Goal: Information Seeking & Learning: Learn about a topic

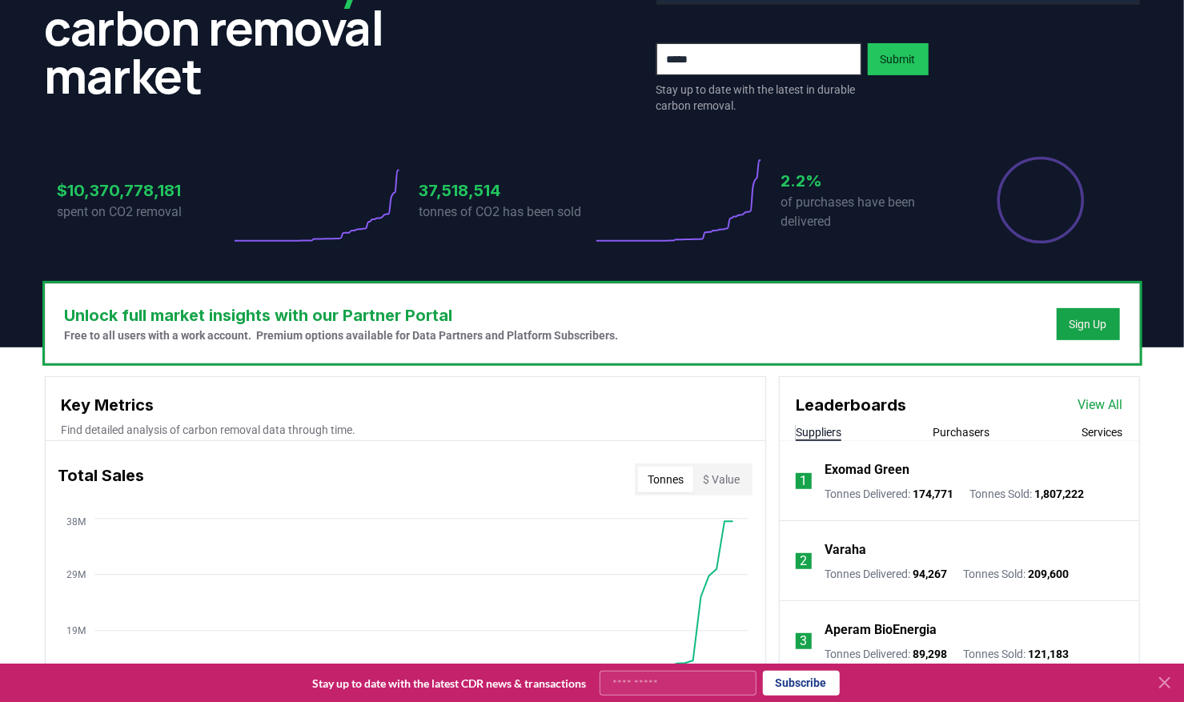
scroll to position [320, 0]
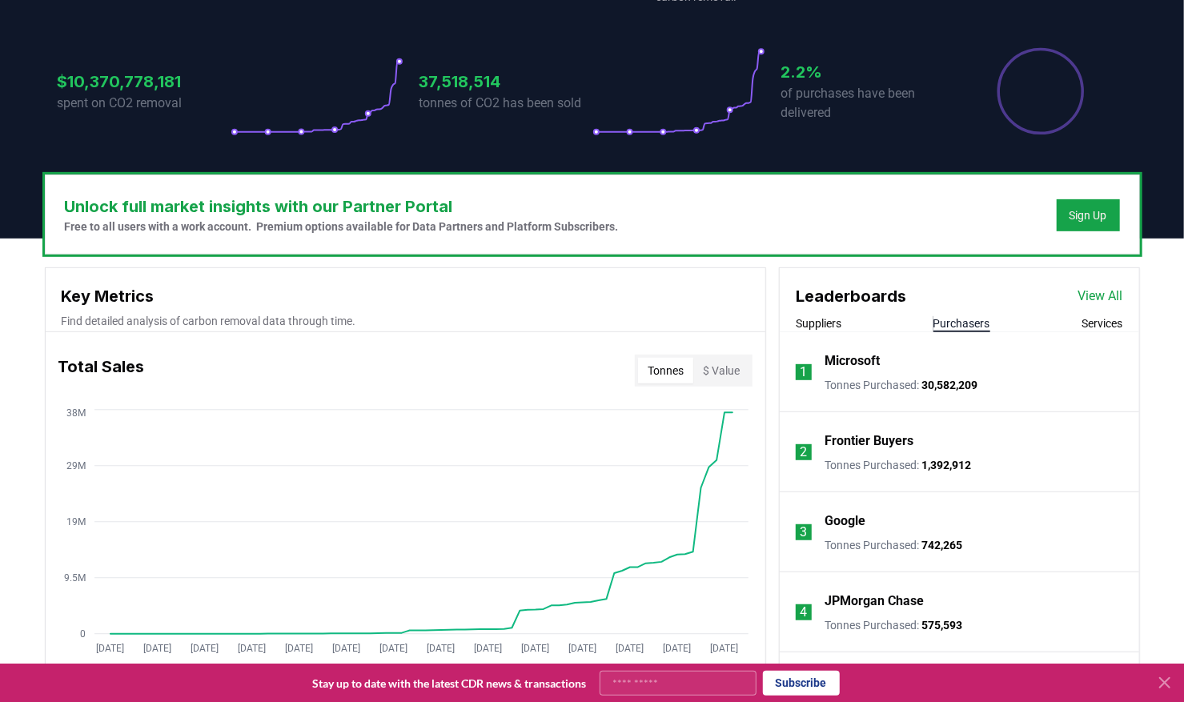
click at [946, 326] on button "Purchasers" at bounding box center [962, 323] width 57 height 16
click at [953, 325] on button "Purchasers" at bounding box center [962, 323] width 57 height 16
click at [1098, 298] on link "View All" at bounding box center [1100, 296] width 45 height 19
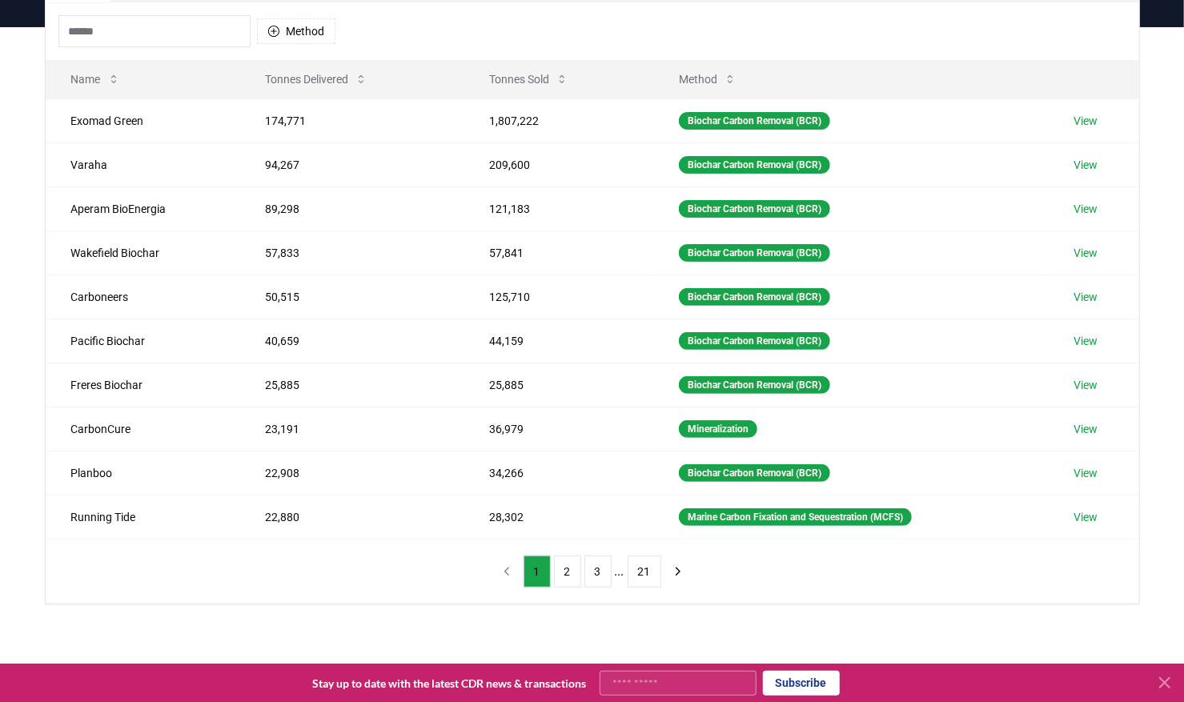
scroll to position [240, 0]
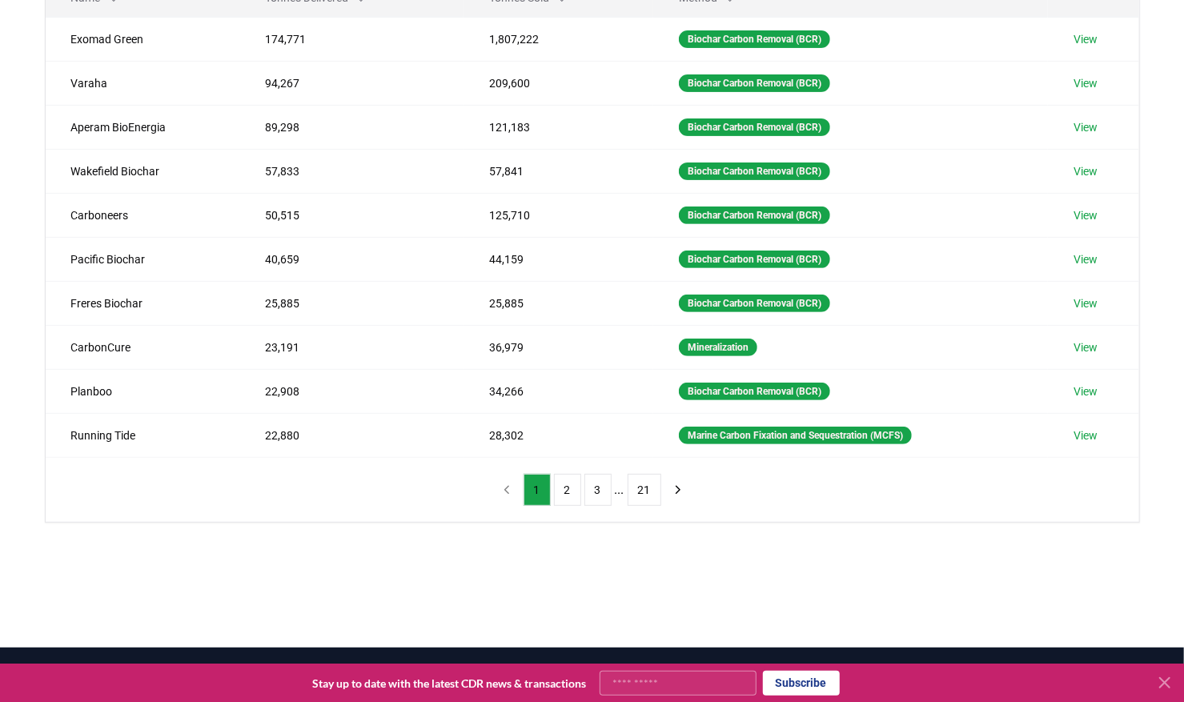
click at [564, 489] on button "2" at bounding box center [567, 490] width 27 height 32
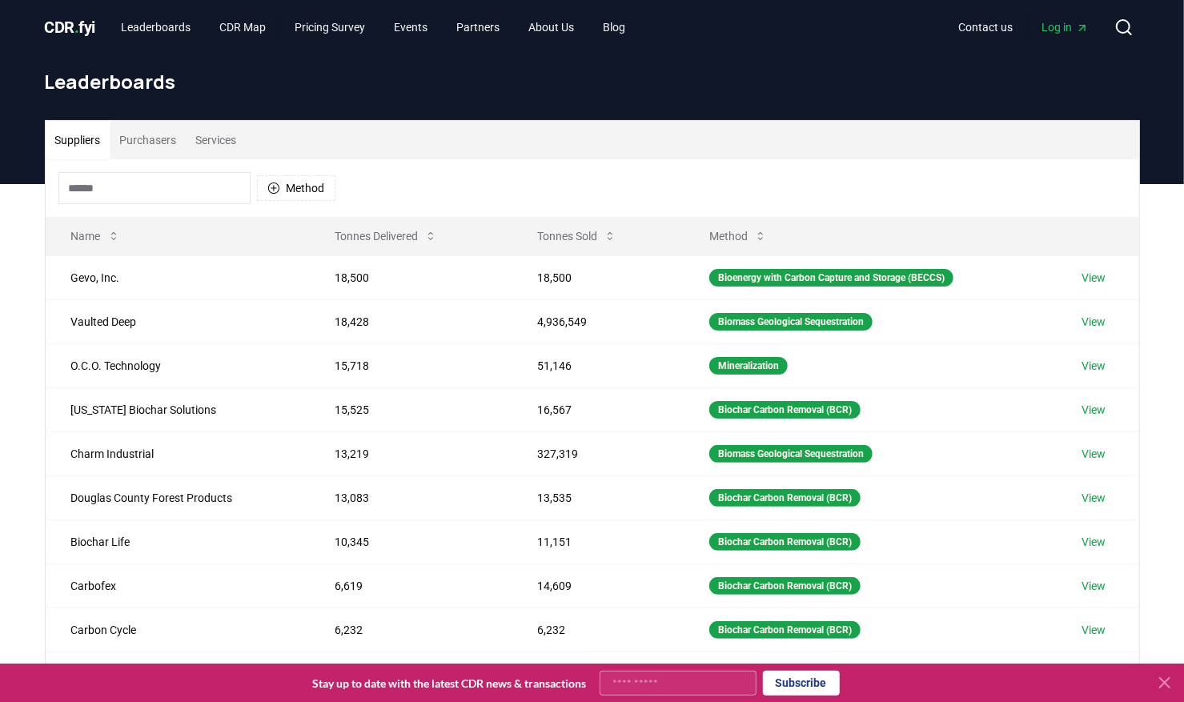
scroll to position [0, 0]
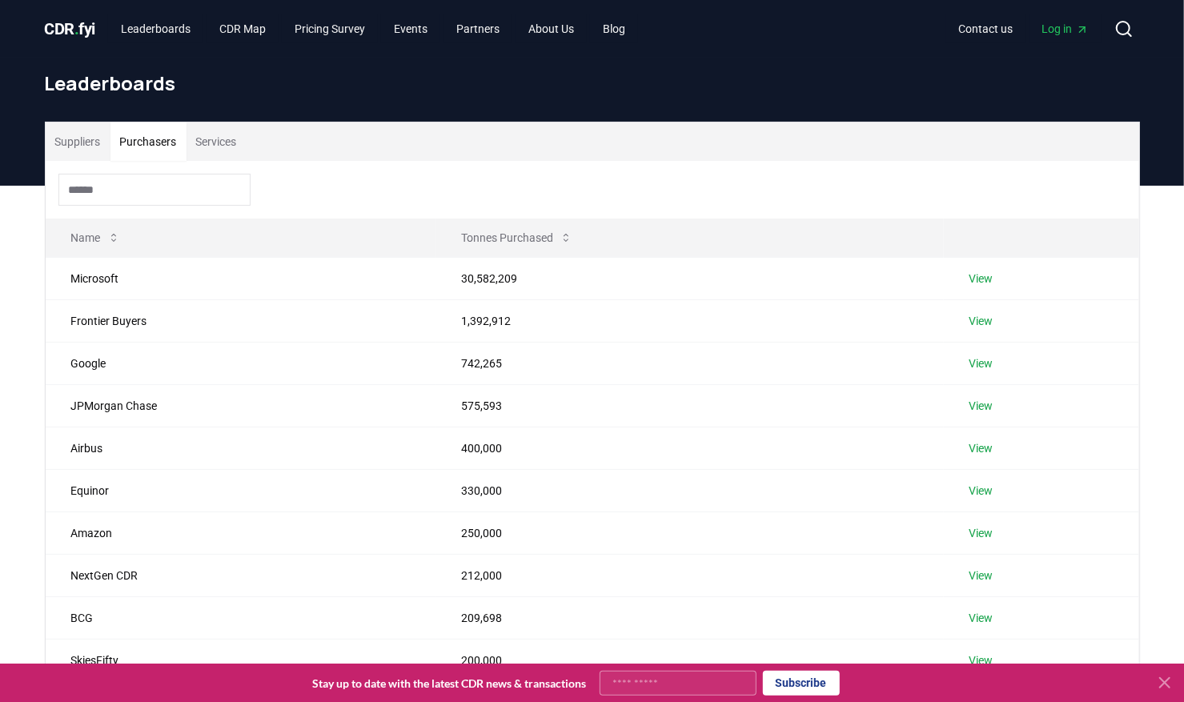
click at [160, 139] on button "Purchasers" at bounding box center [148, 141] width 76 height 38
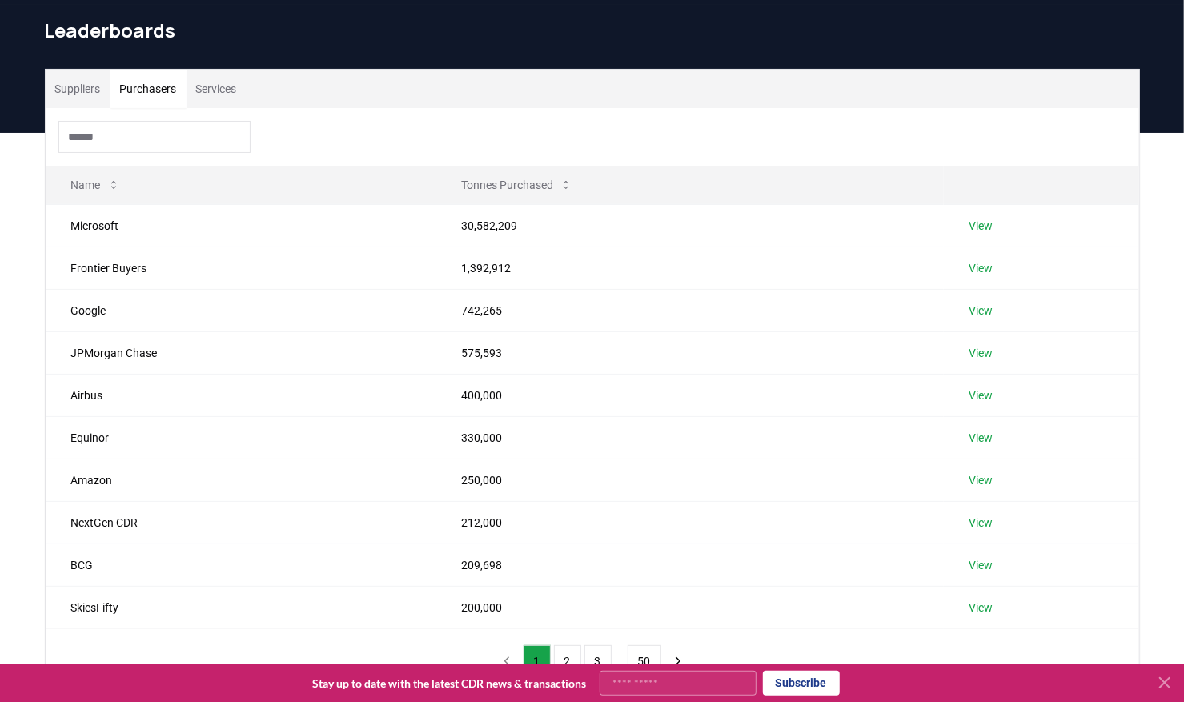
scroll to position [80, 0]
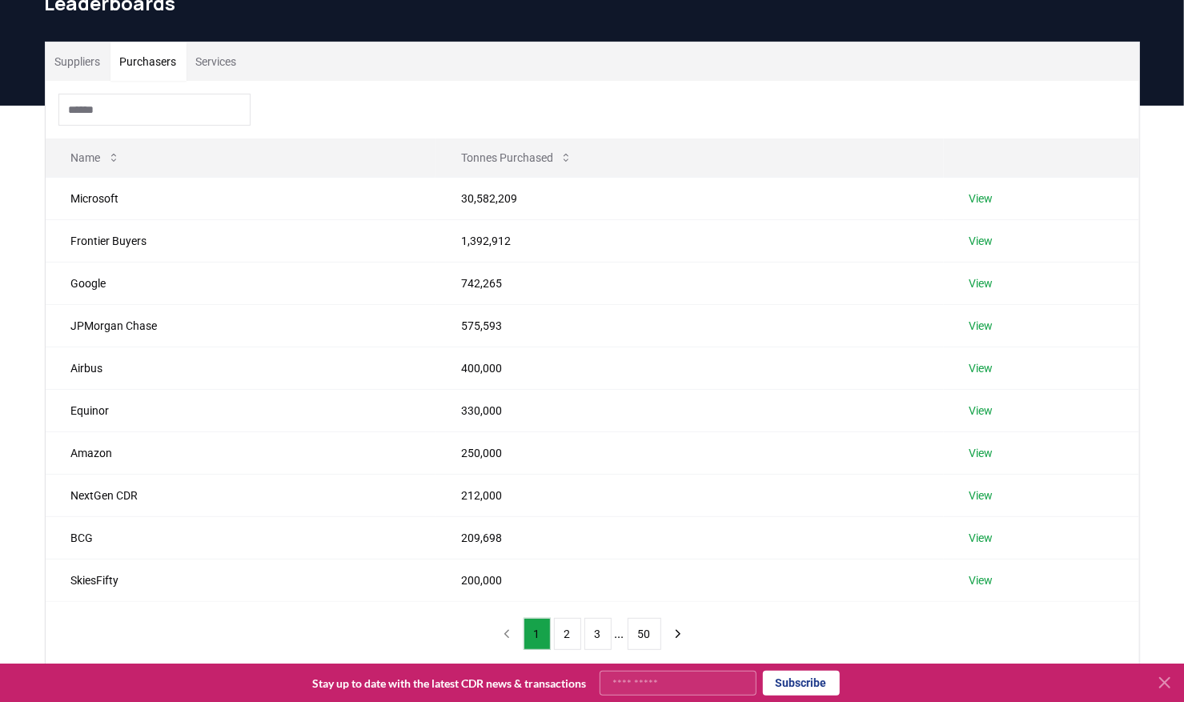
click at [574, 635] on button "2" at bounding box center [567, 634] width 27 height 32
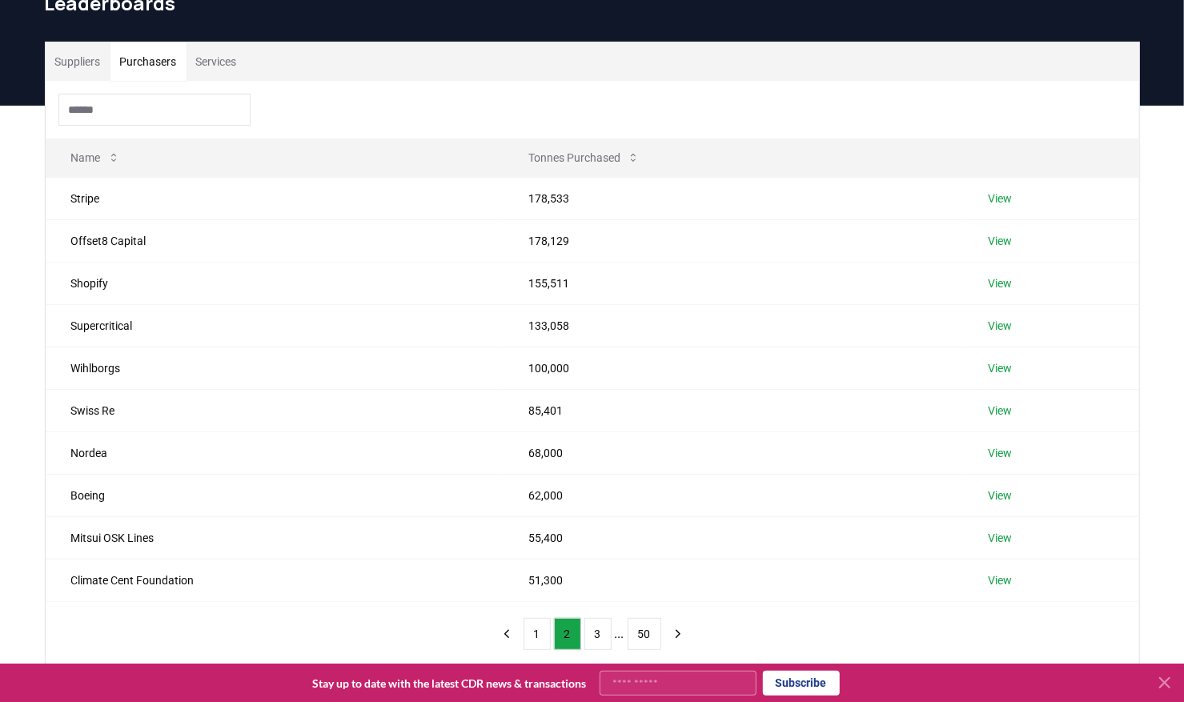
click at [592, 629] on button "3" at bounding box center [597, 634] width 27 height 32
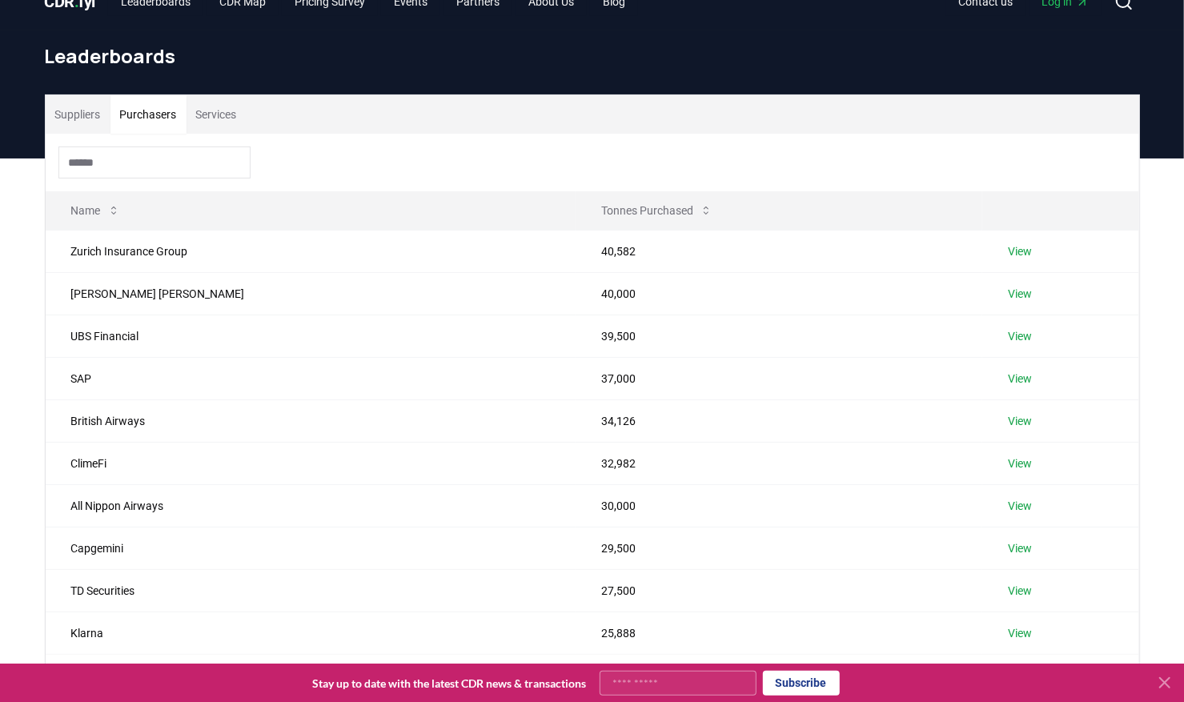
scroll to position [0, 0]
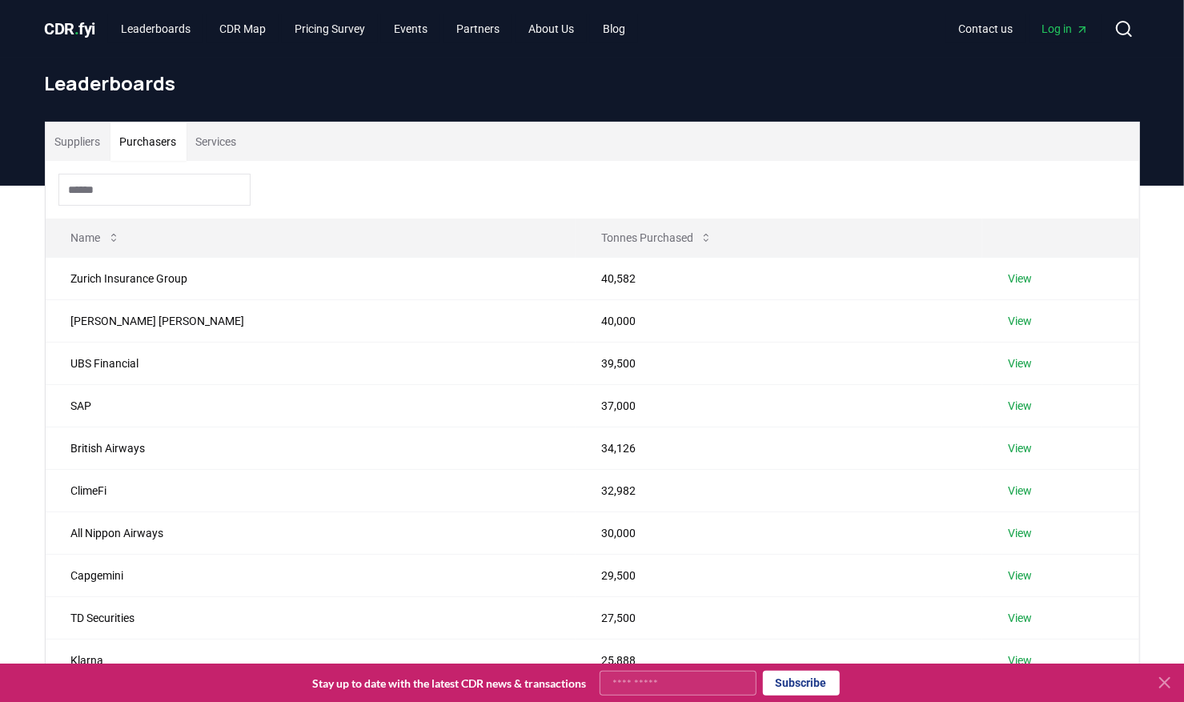
click at [98, 186] on input at bounding box center [154, 190] width 192 height 32
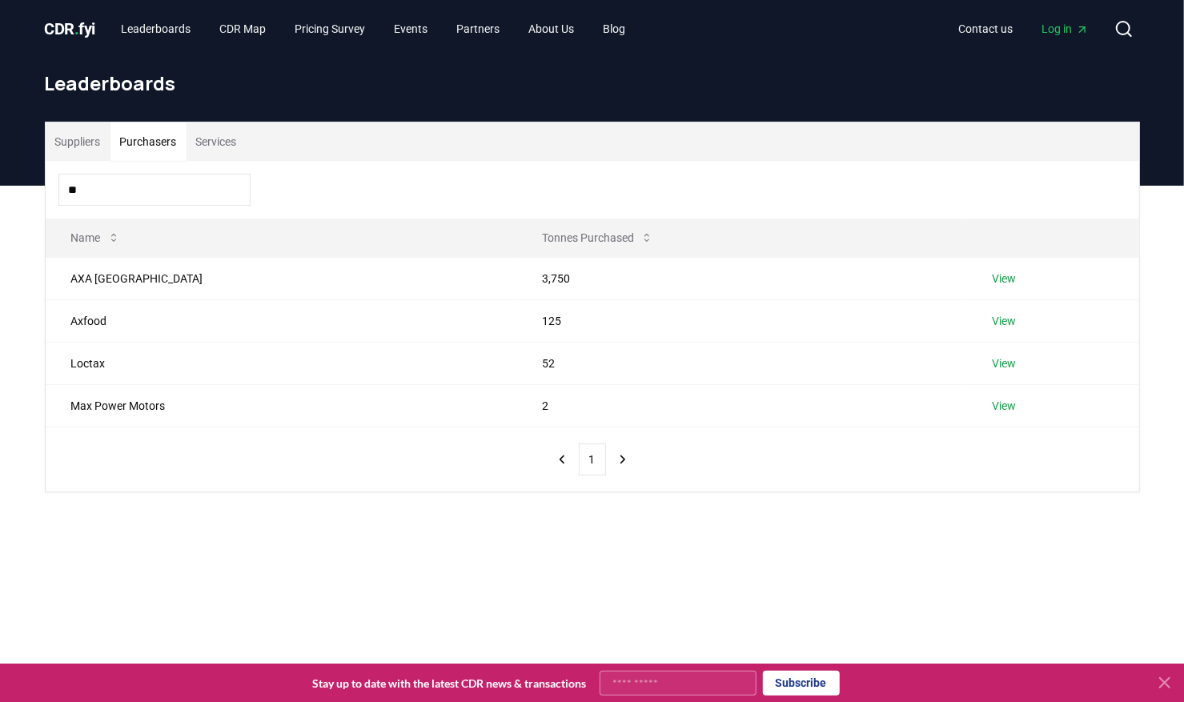
type input "*"
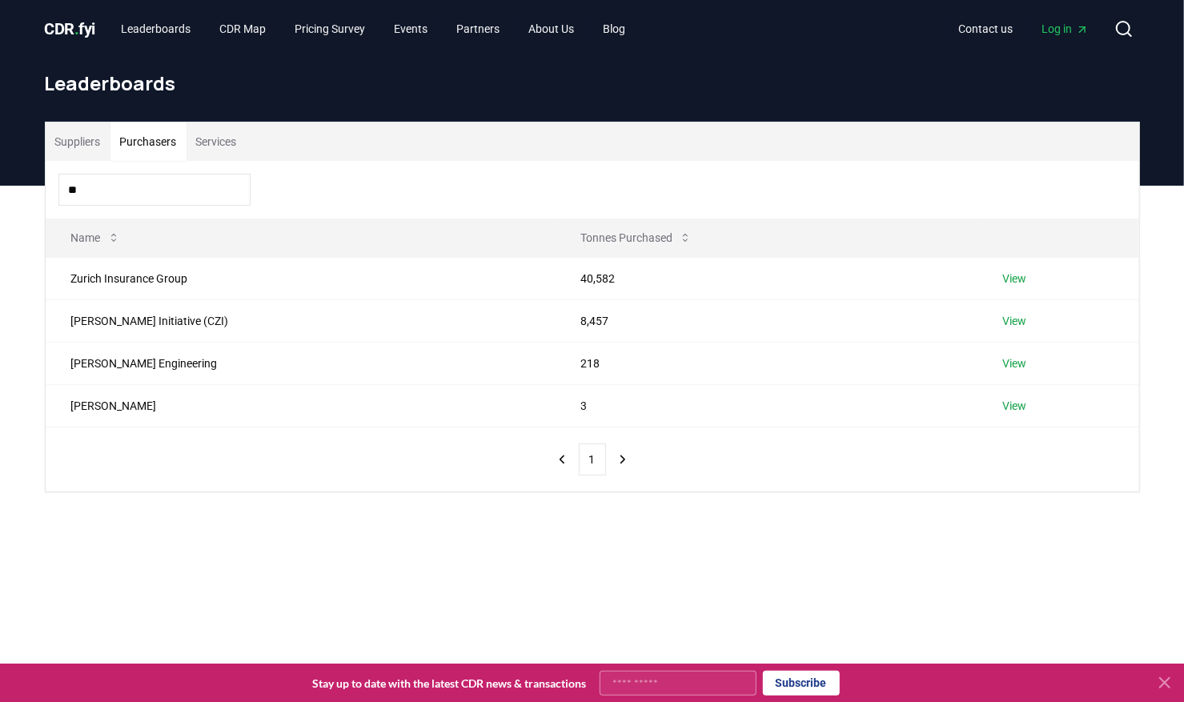
type input "***"
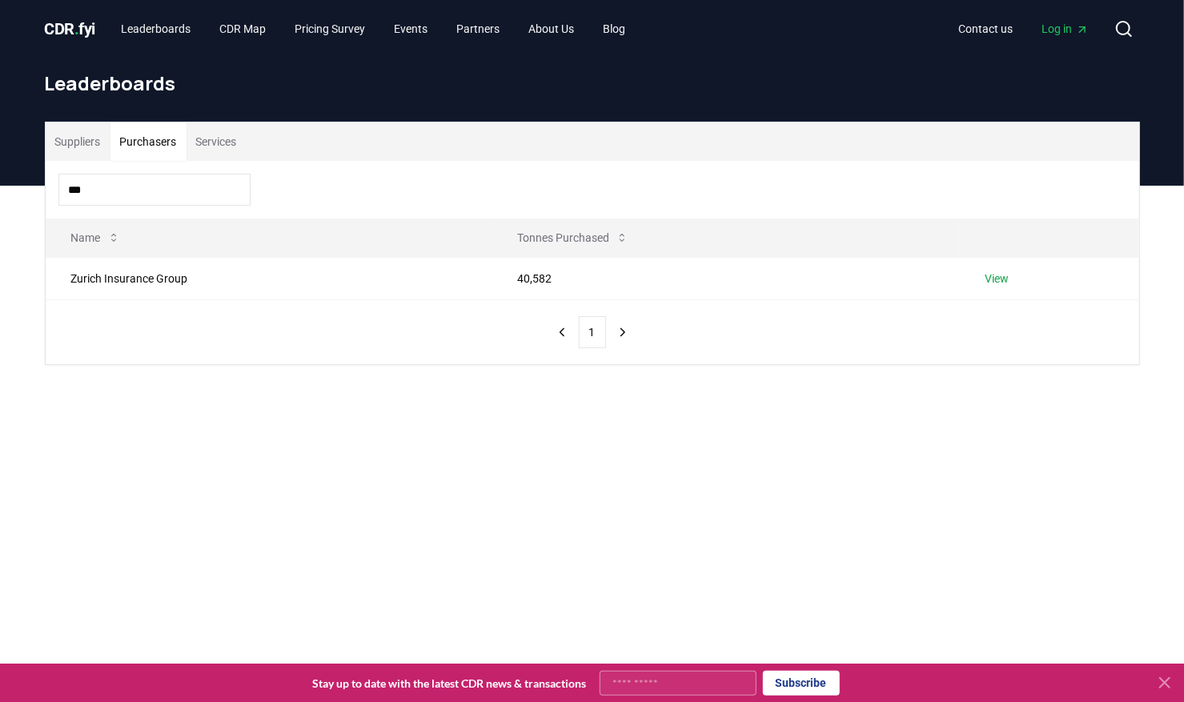
drag, startPoint x: 88, startPoint y: 190, endPoint x: 50, endPoint y: 188, distance: 38.5
click at [50, 188] on div "***" at bounding box center [593, 190] width 1094 height 58
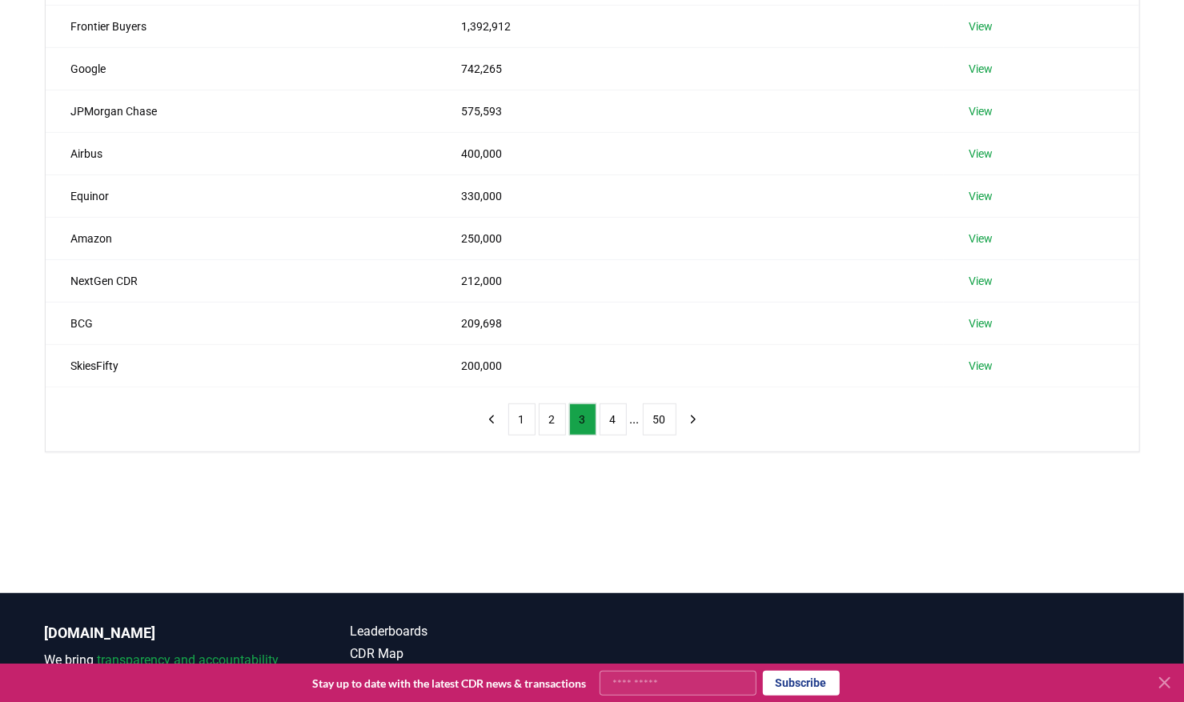
scroll to position [240, 0]
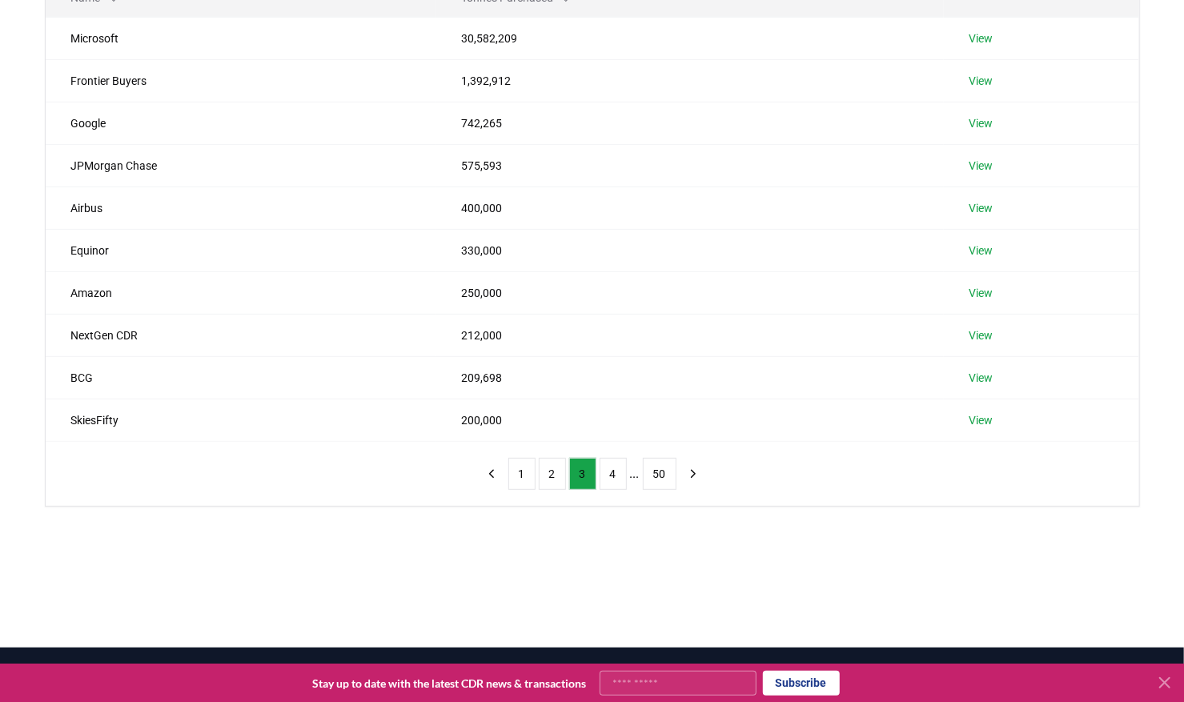
click at [613, 483] on button "4" at bounding box center [613, 474] width 27 height 32
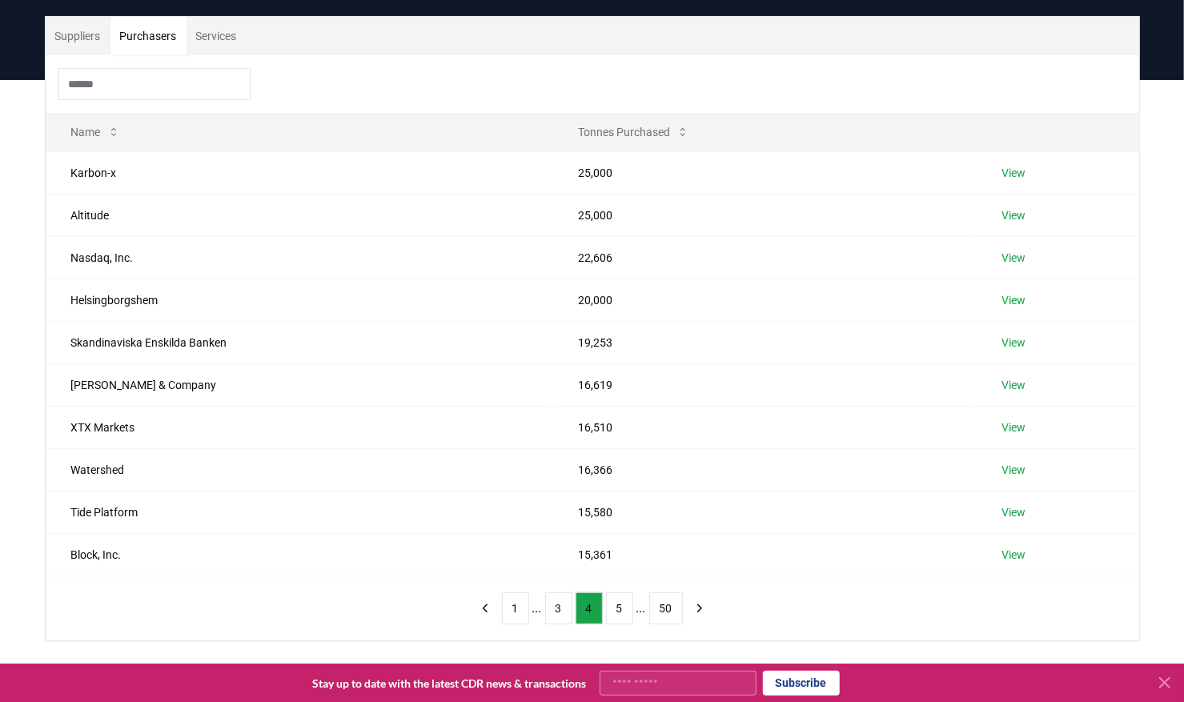
scroll to position [160, 0]
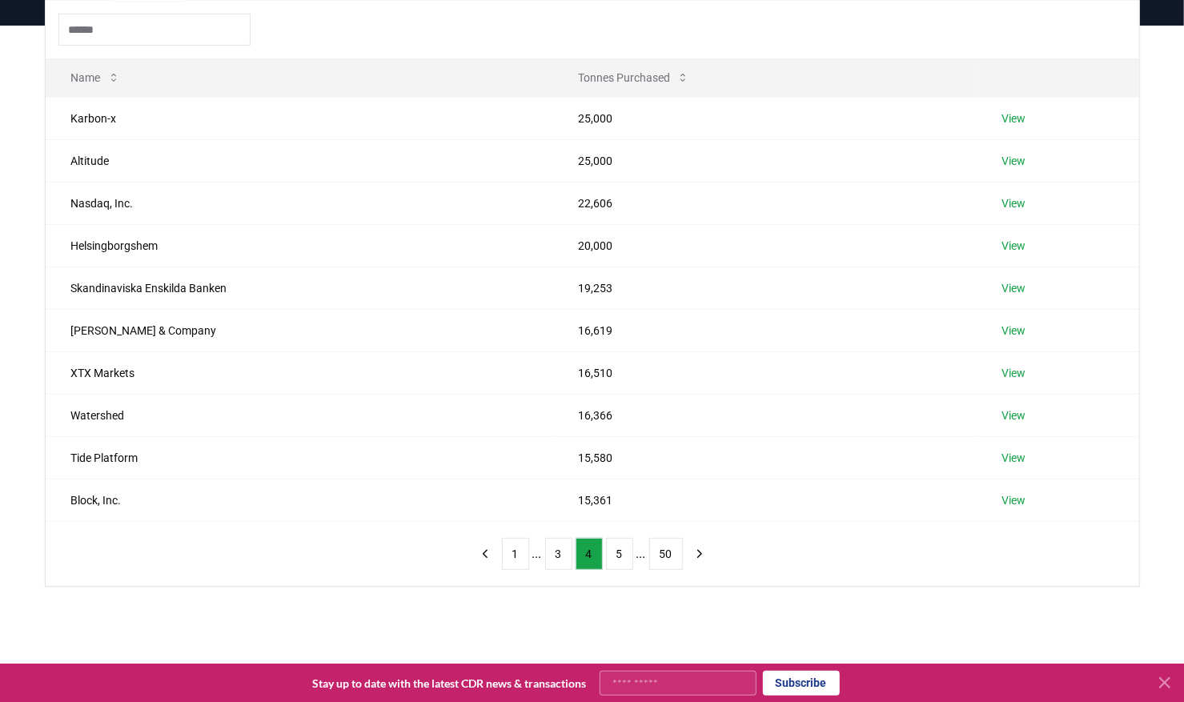
click at [622, 556] on button "5" at bounding box center [619, 554] width 27 height 32
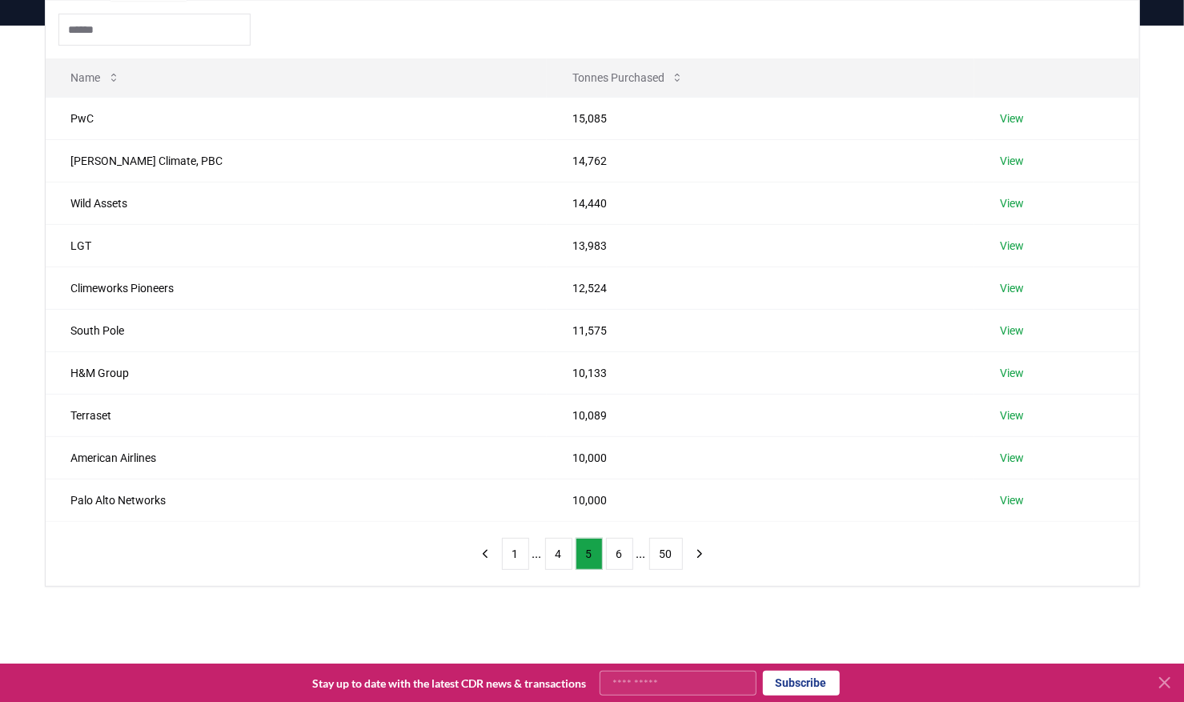
click at [615, 558] on button "6" at bounding box center [619, 554] width 27 height 32
click at [617, 553] on button "7" at bounding box center [619, 554] width 27 height 32
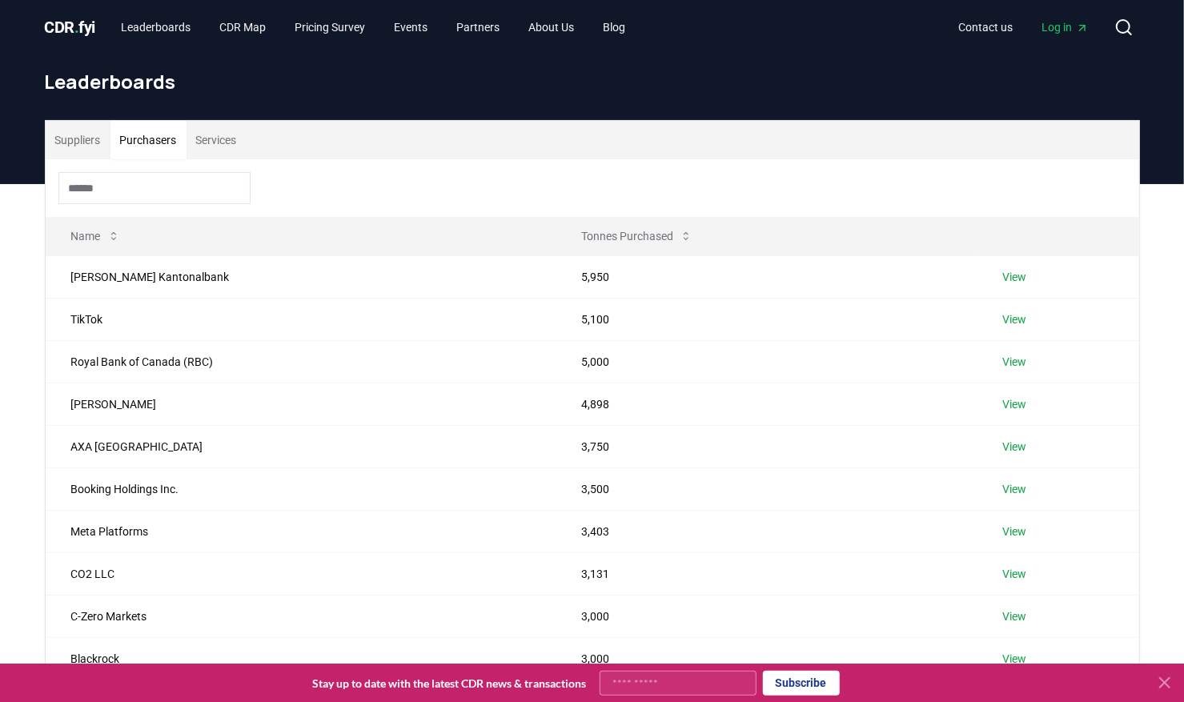
scroll to position [0, 0]
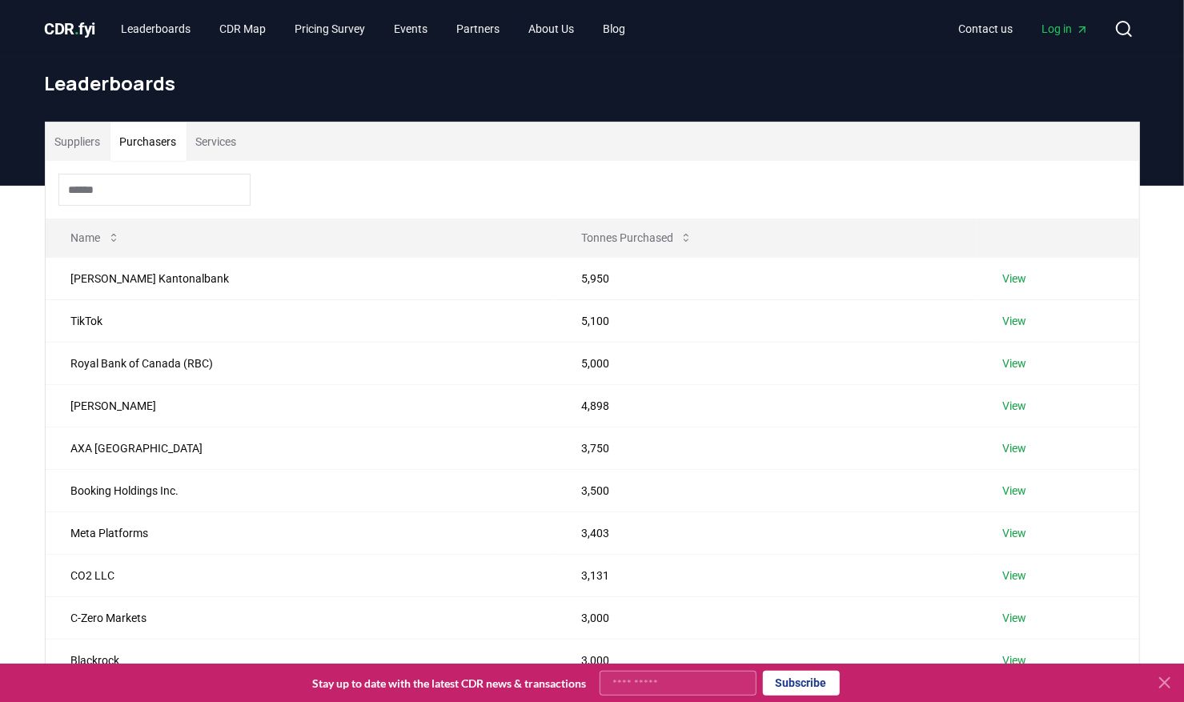
click at [96, 189] on input at bounding box center [154, 190] width 192 height 32
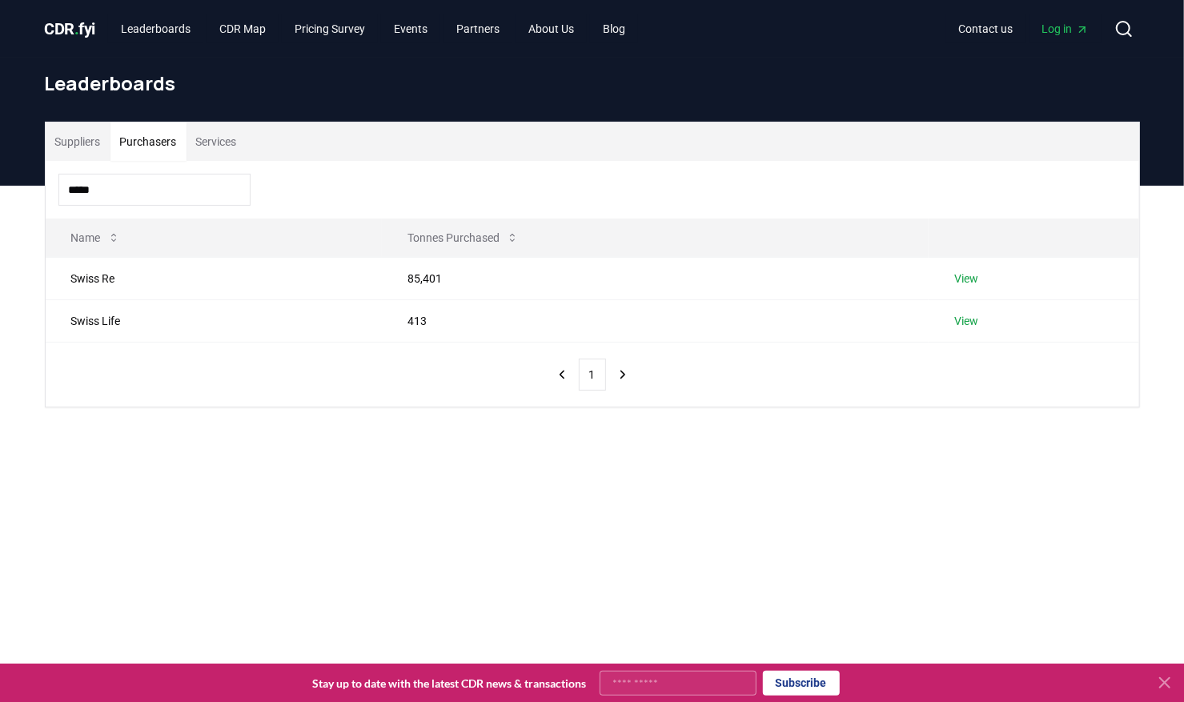
drag, startPoint x: 120, startPoint y: 186, endPoint x: 14, endPoint y: 181, distance: 105.8
click at [14, 181] on div "CDR . fyi Leaderboards CDR Map Pricing Survey Events Partners About Us Blog Con…" at bounding box center [592, 561] width 1184 height 1122
drag, startPoint x: 93, startPoint y: 192, endPoint x: 57, endPoint y: 190, distance: 36.1
click at [57, 190] on div "***" at bounding box center [593, 190] width 1094 height 58
type input "*****"
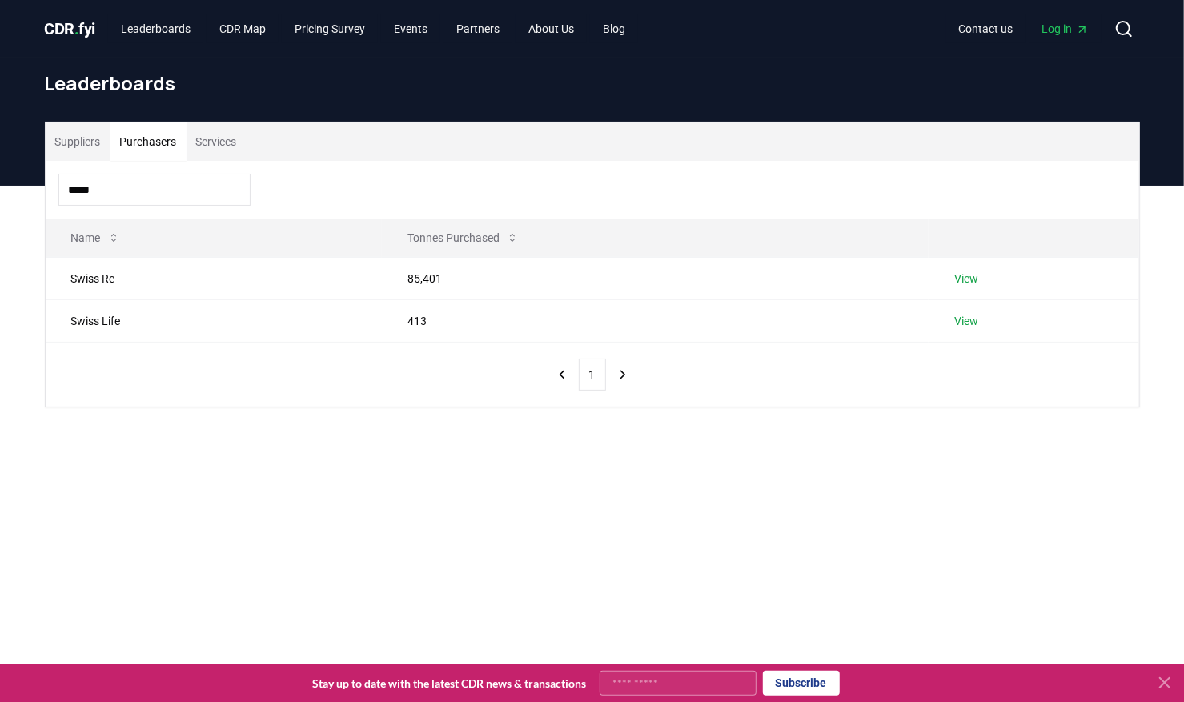
click at [970, 274] on link "View" at bounding box center [966, 279] width 24 height 16
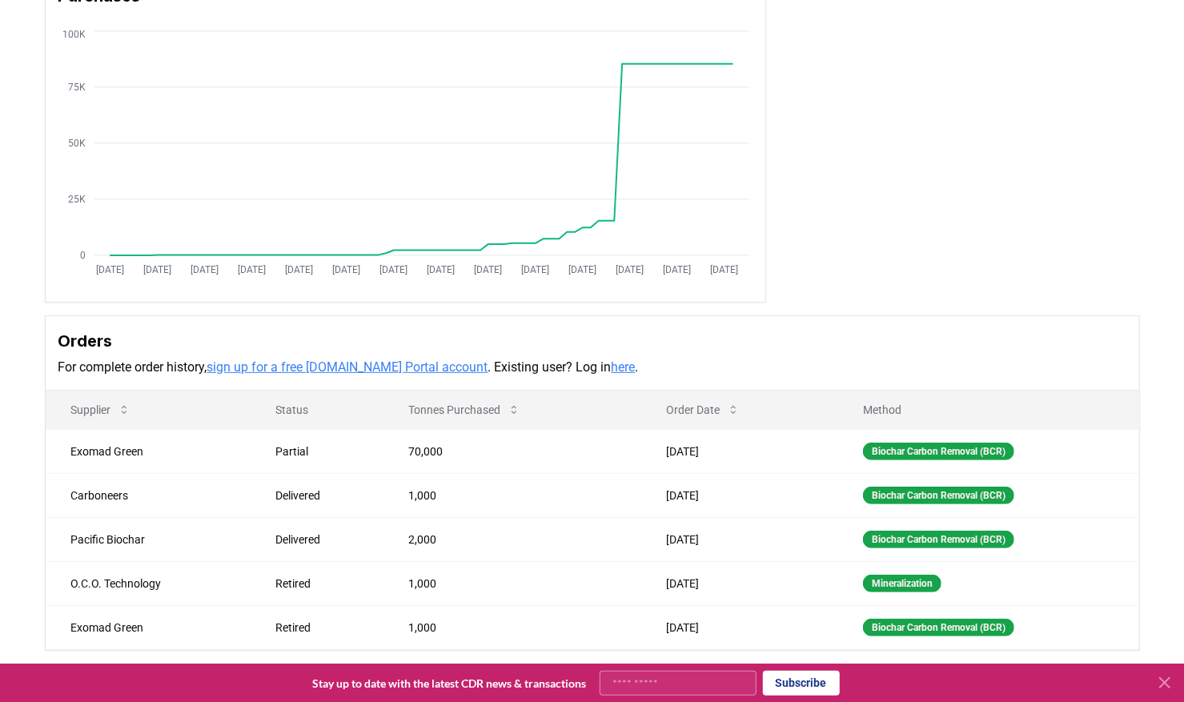
scroll to position [242, 0]
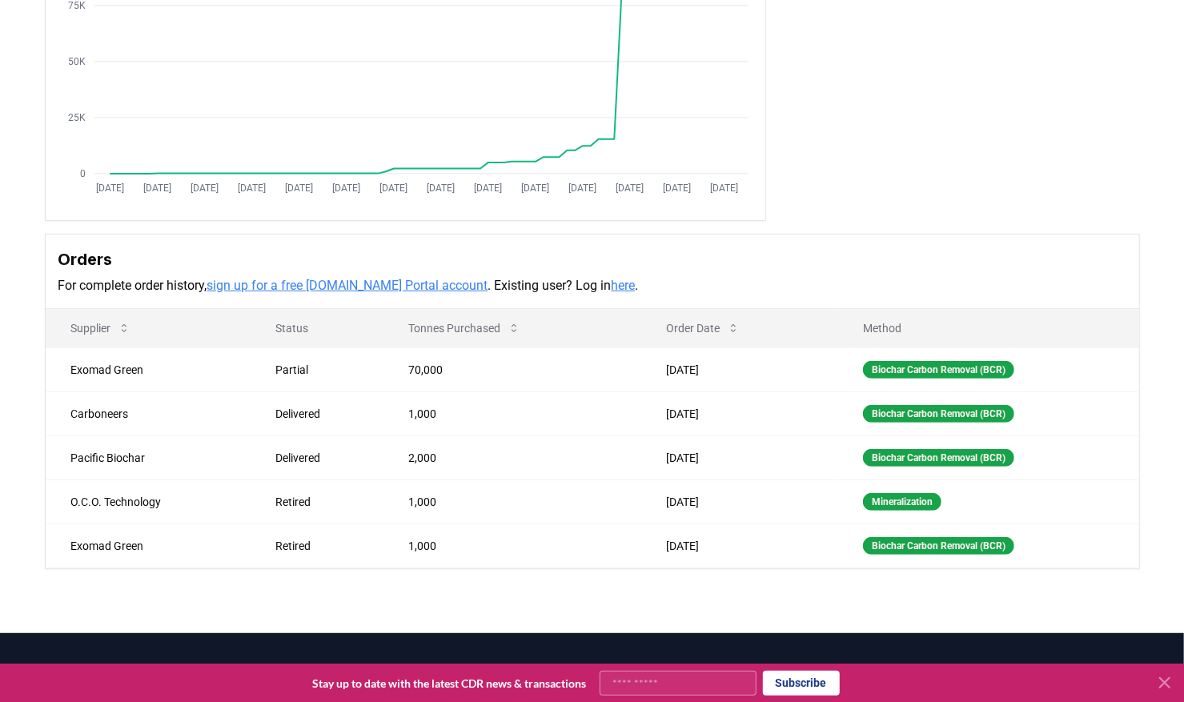
click at [870, 496] on div "Mineralization" at bounding box center [902, 502] width 78 height 18
click at [874, 497] on div "Mineralization" at bounding box center [902, 502] width 78 height 18
drag, startPoint x: 74, startPoint y: 503, endPoint x: 241, endPoint y: 505, distance: 167.4
click at [240, 506] on td "O.C.O. Technology" at bounding box center [148, 502] width 204 height 44
click at [2, 445] on div "Purchaser Metrics Purchases [DATE] [DATE] [DATE] [DATE] [DATE] [DATE] [DATE] [D…" at bounding box center [592, 256] width 1184 height 753
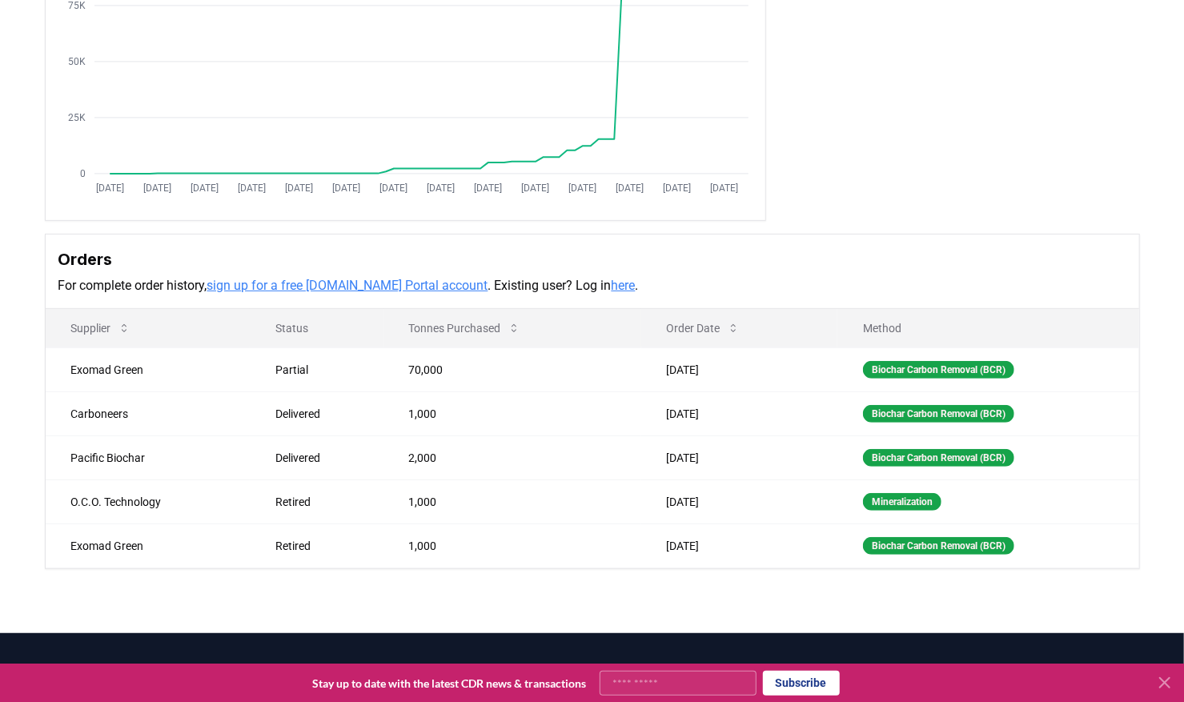
drag, startPoint x: 73, startPoint y: 499, endPoint x: 749, endPoint y: 503, distance: 675.8
click at [747, 503] on tr "O.C.O. Technology Retired 1,000 [DATE] Mineralization" at bounding box center [593, 502] width 1094 height 44
click at [14, 279] on div "Purchaser Metrics Purchases [DATE] [DATE] [DATE] [DATE] [DATE] [DATE] [DATE] [D…" at bounding box center [592, 256] width 1184 height 753
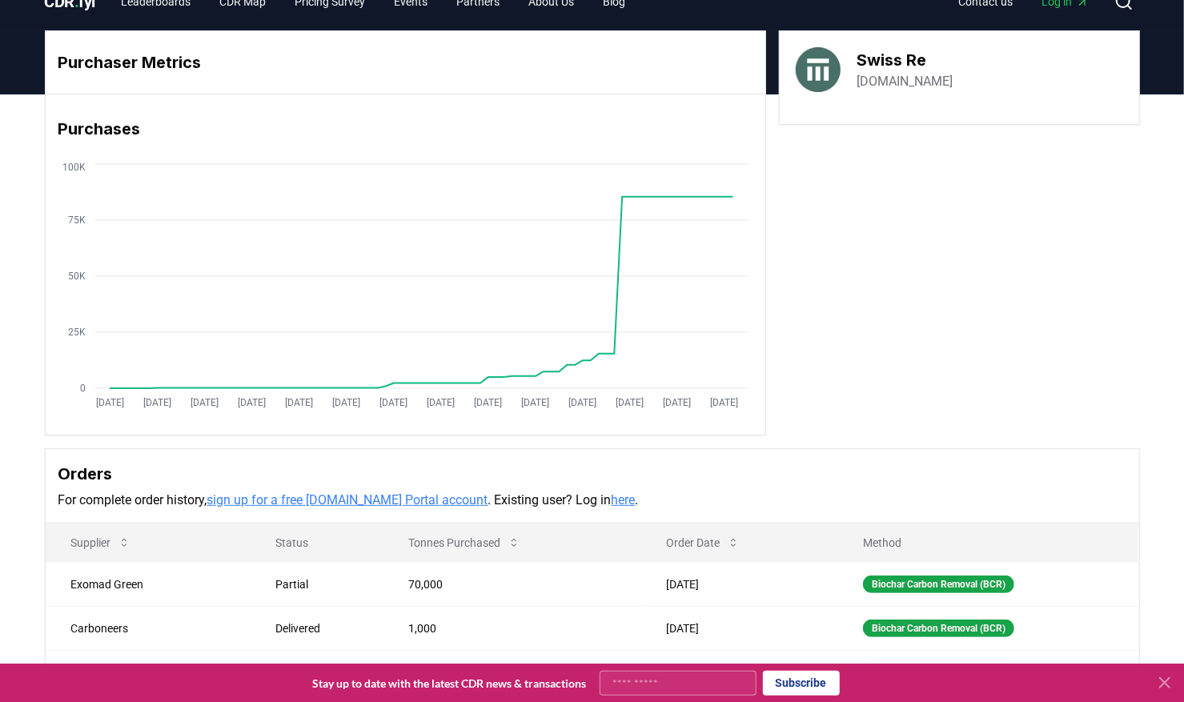
scroll to position [0, 0]
